Goal: Task Accomplishment & Management: Use online tool/utility

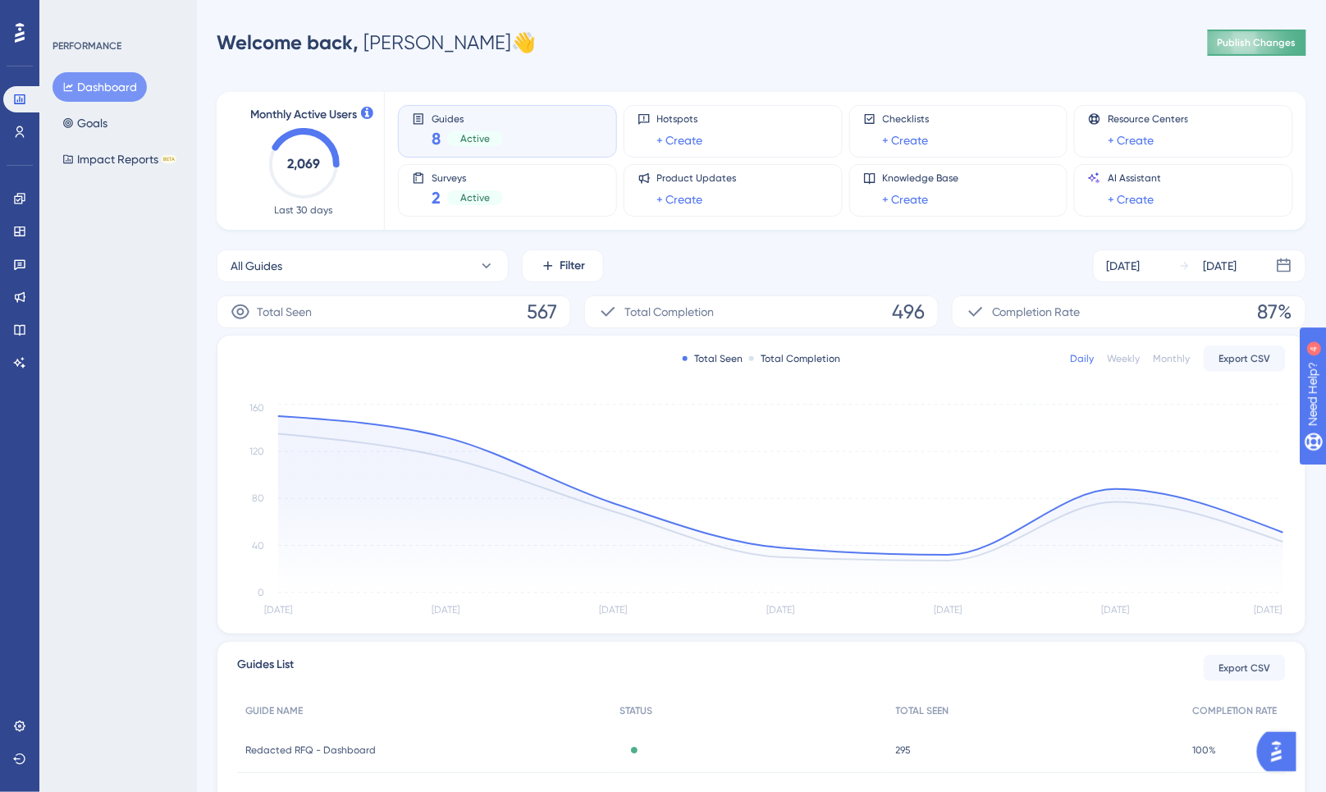
click at [1274, 36] on span "Publish Changes" at bounding box center [1257, 42] width 79 height 13
click at [11, 198] on link at bounding box center [19, 199] width 33 height 26
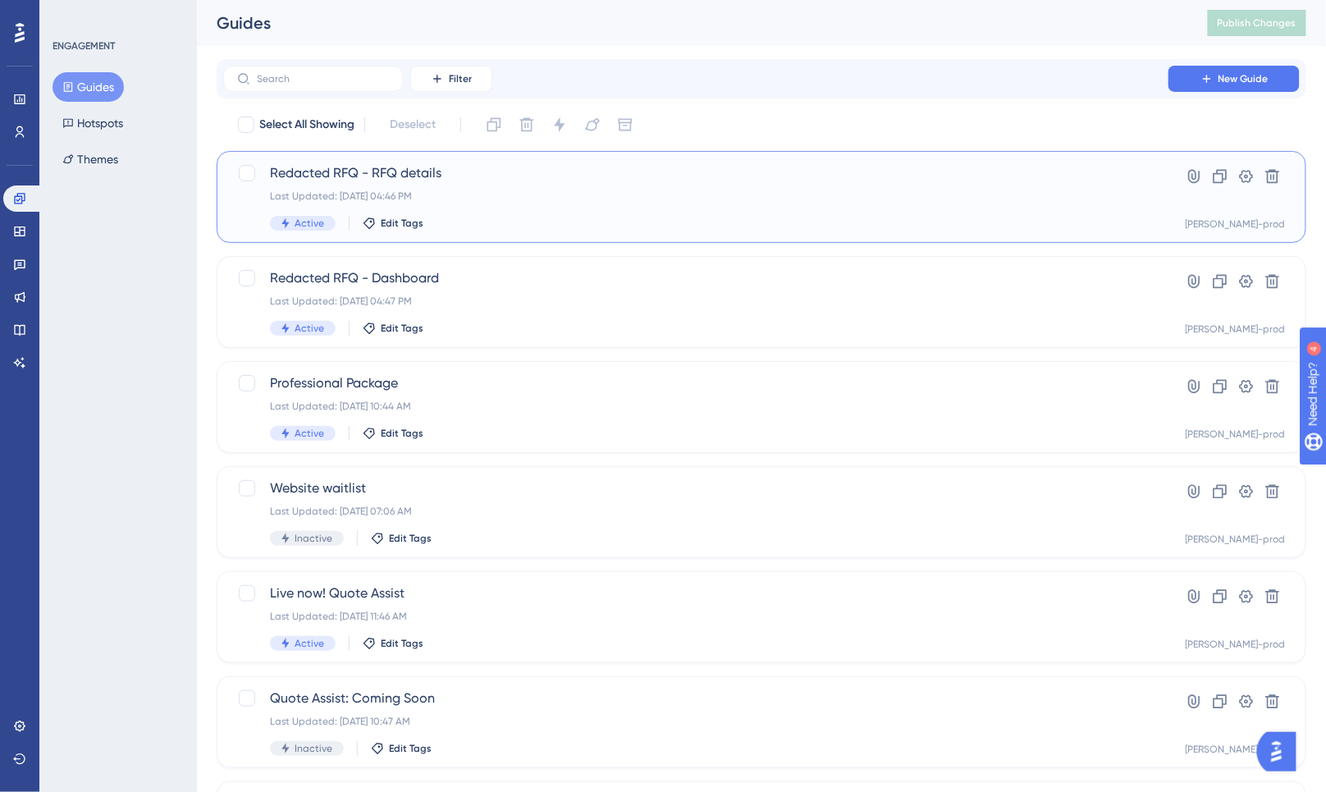
click at [567, 186] on div "Redacted RFQ - RFQ details Last Updated: [DATE] 04:46 PM Active Edit Tags" at bounding box center [696, 196] width 852 height 67
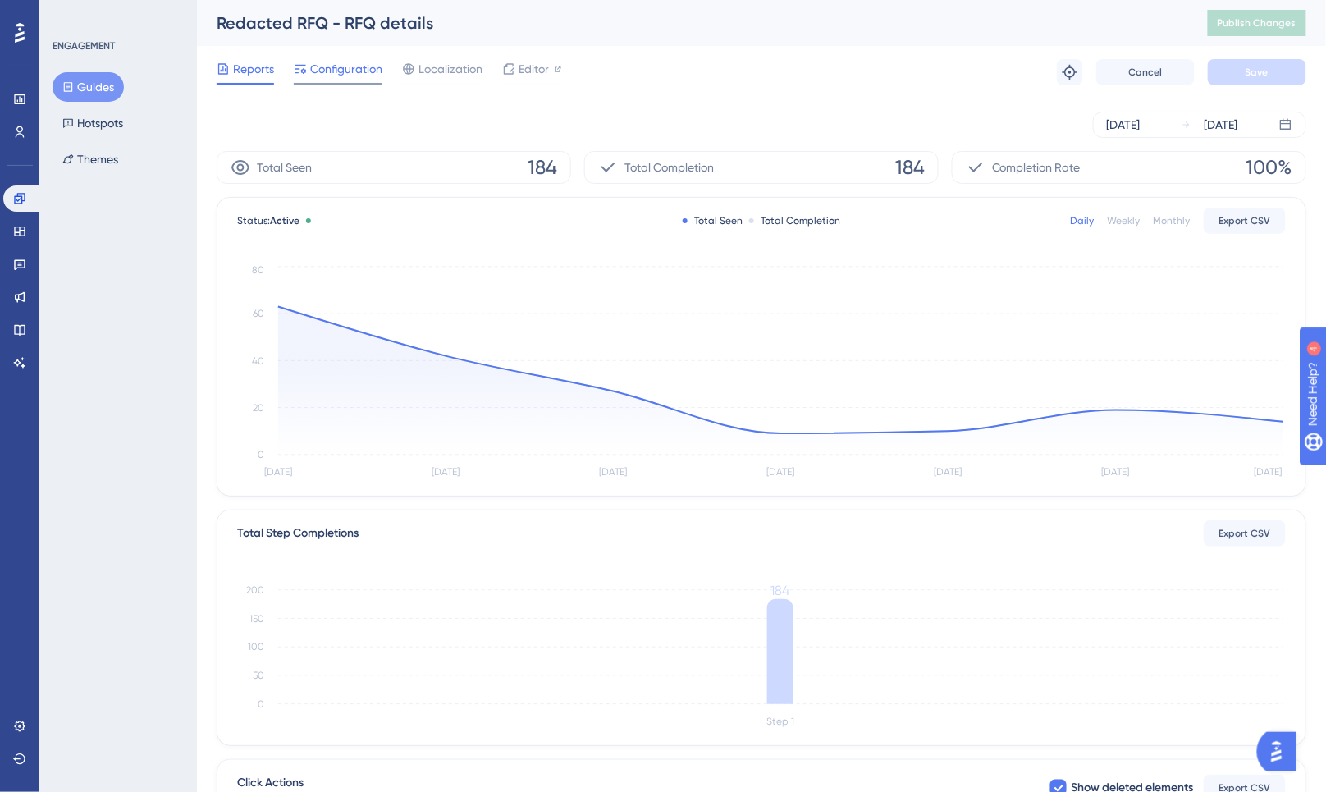
click at [338, 76] on span "Configuration" at bounding box center [346, 69] width 72 height 20
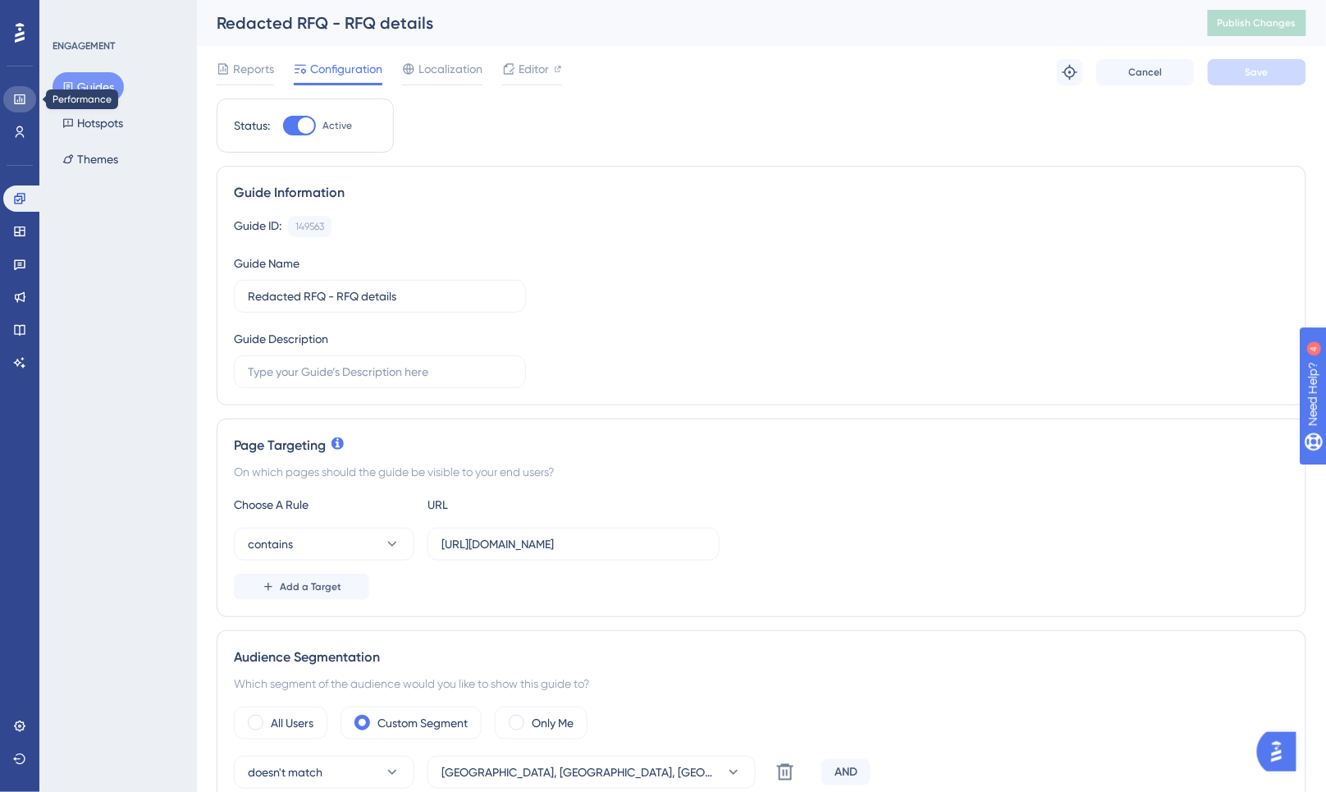
click at [13, 101] on icon at bounding box center [19, 99] width 13 height 13
